Goal: Entertainment & Leisure: Consume media (video, audio)

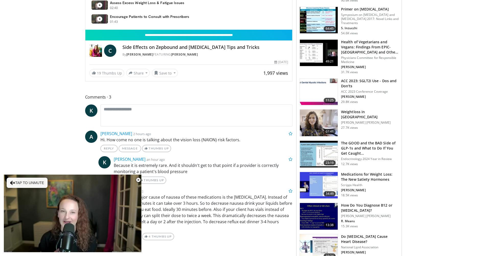
scroll to position [280, 0]
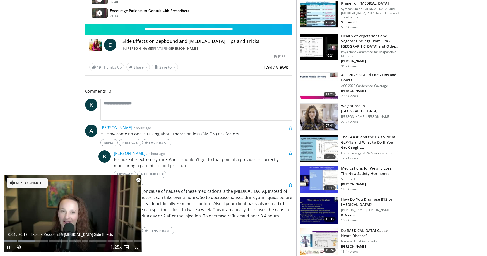
click at [136, 179] on span "Video Player" at bounding box center [138, 180] width 10 height 10
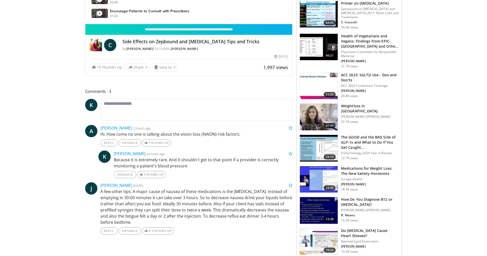
scroll to position [322, 0]
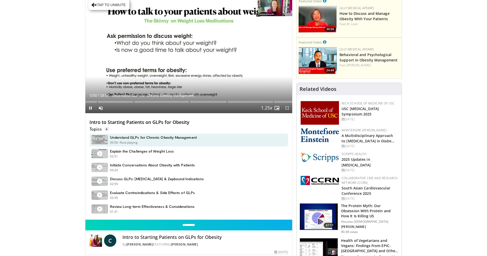
scroll to position [83, 0]
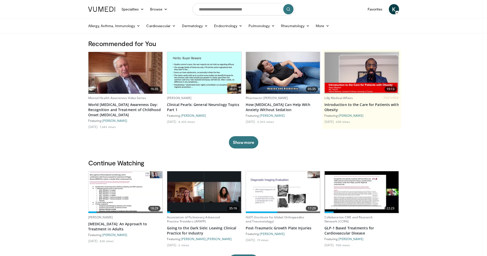
click at [103, 9] on img at bounding box center [101, 9] width 27 height 5
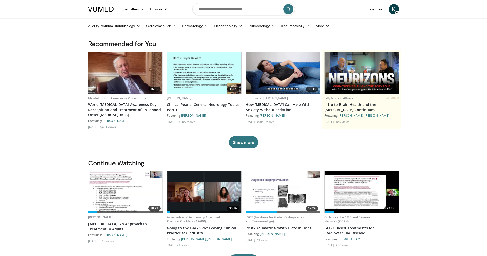
click at [100, 13] on link at bounding box center [101, 9] width 33 height 14
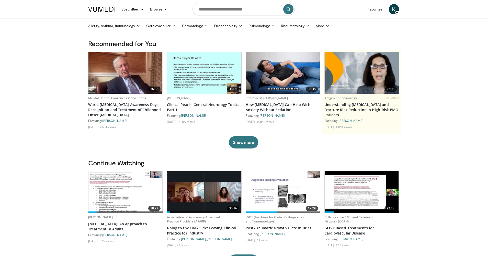
click at [428, 2] on header "Specialties Adult & Family Medicine Allergy, [MEDICAL_DATA], Immunology Anesthe…" at bounding box center [243, 16] width 487 height 33
